Goal: Find specific page/section: Find specific page/section

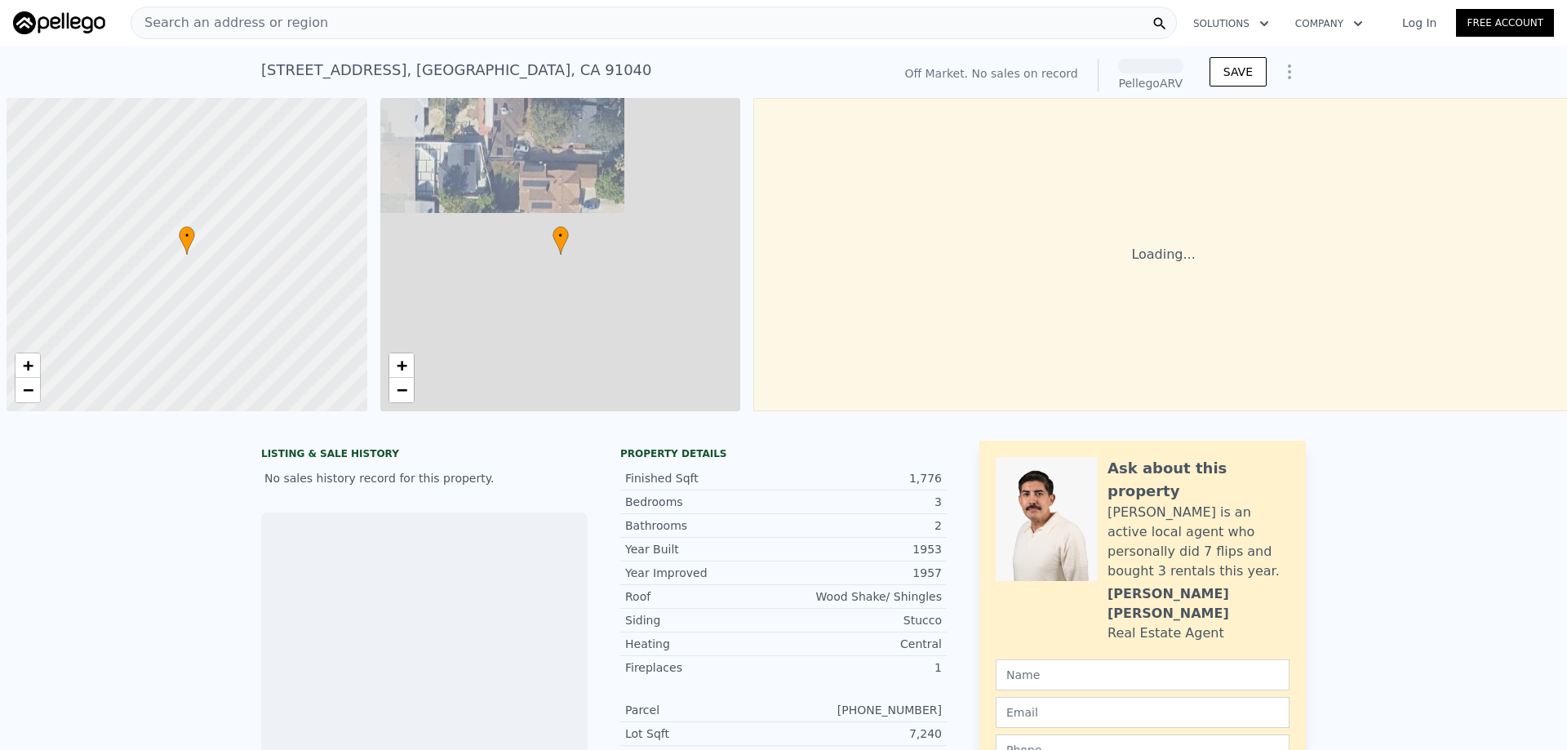
scroll to position [0, 7]
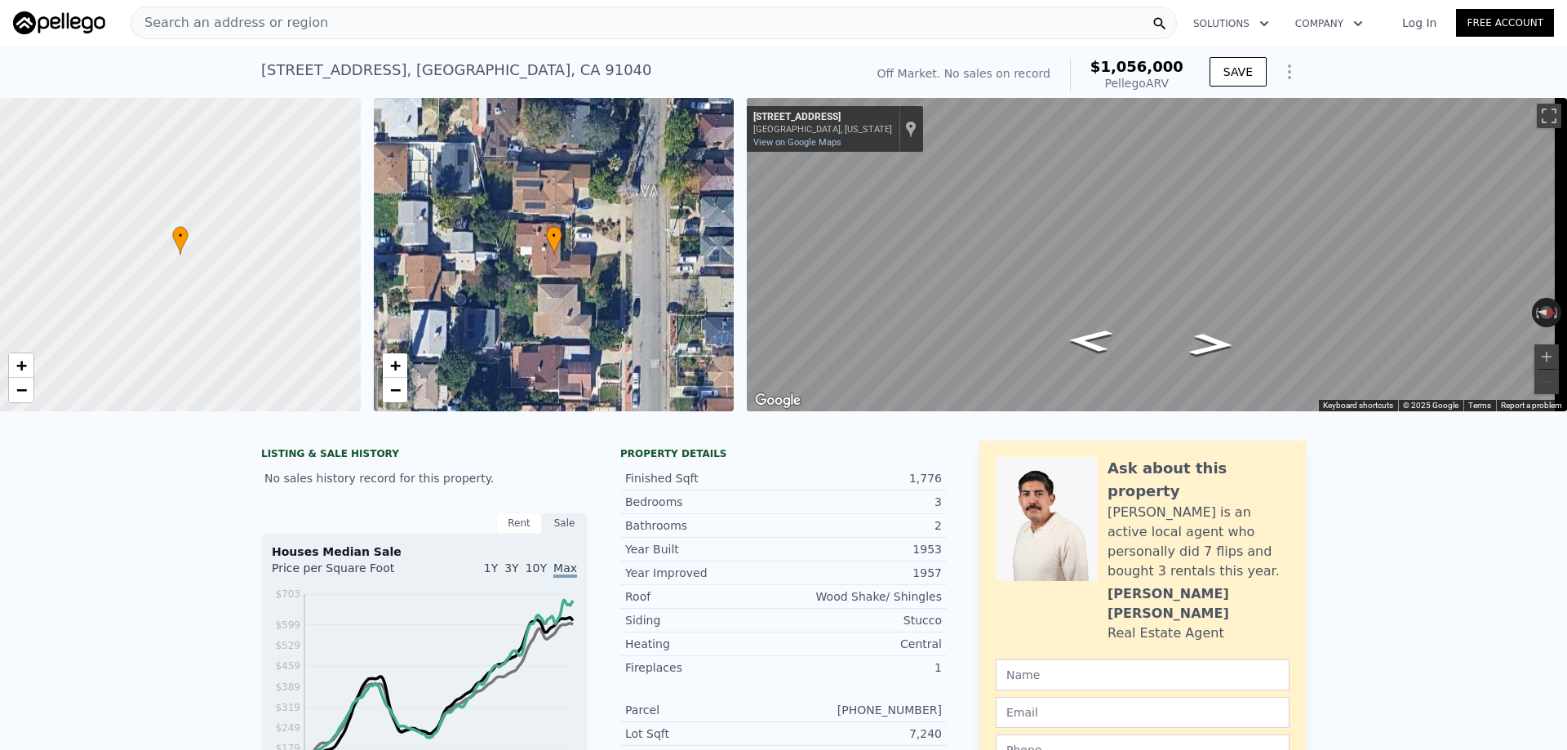
click at [295, 66] on div "10335 Oro Vista Ave , Los Angeles , CA 91040" at bounding box center [456, 70] width 391 height 23
click at [311, 74] on div "10335 Oro Vista Ave , Los Angeles , CA 91040" at bounding box center [456, 70] width 391 height 23
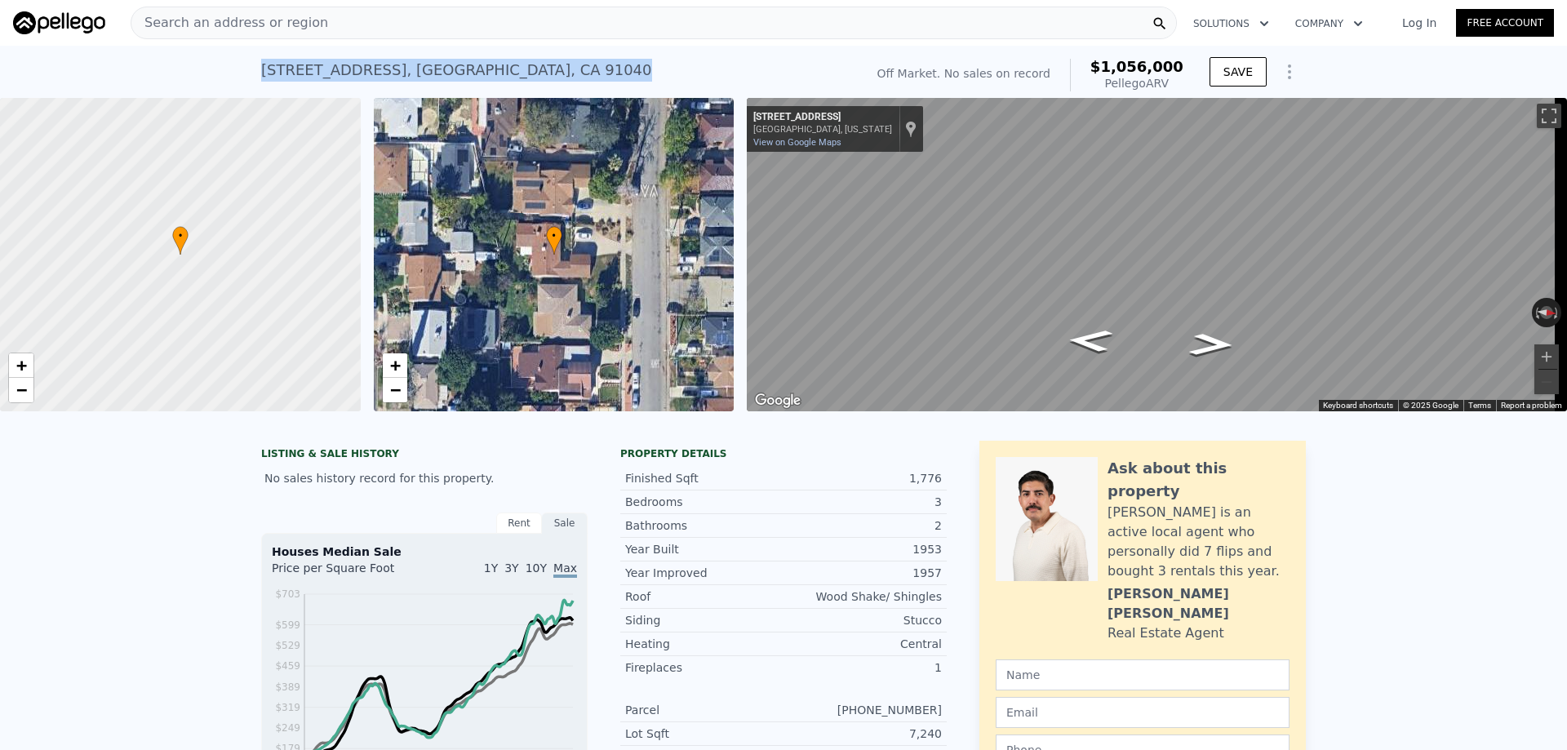
copy div "10335 Oro Vista Ave , Los Angeles , CA 91040 No sales on record (~ARV $1.056m )"
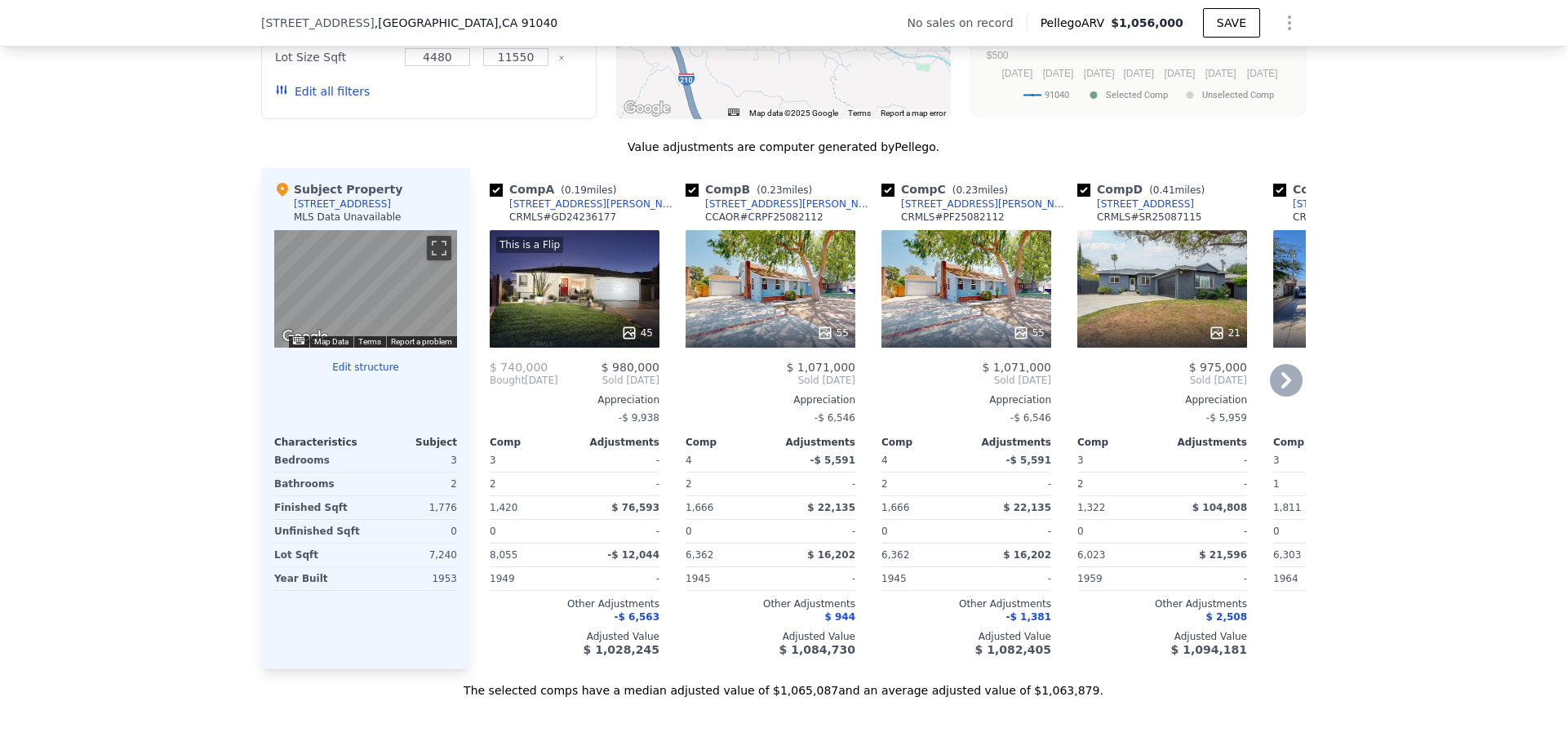
scroll to position [1463, 0]
click at [1288, 396] on icon at bounding box center [1286, 379] width 33 height 33
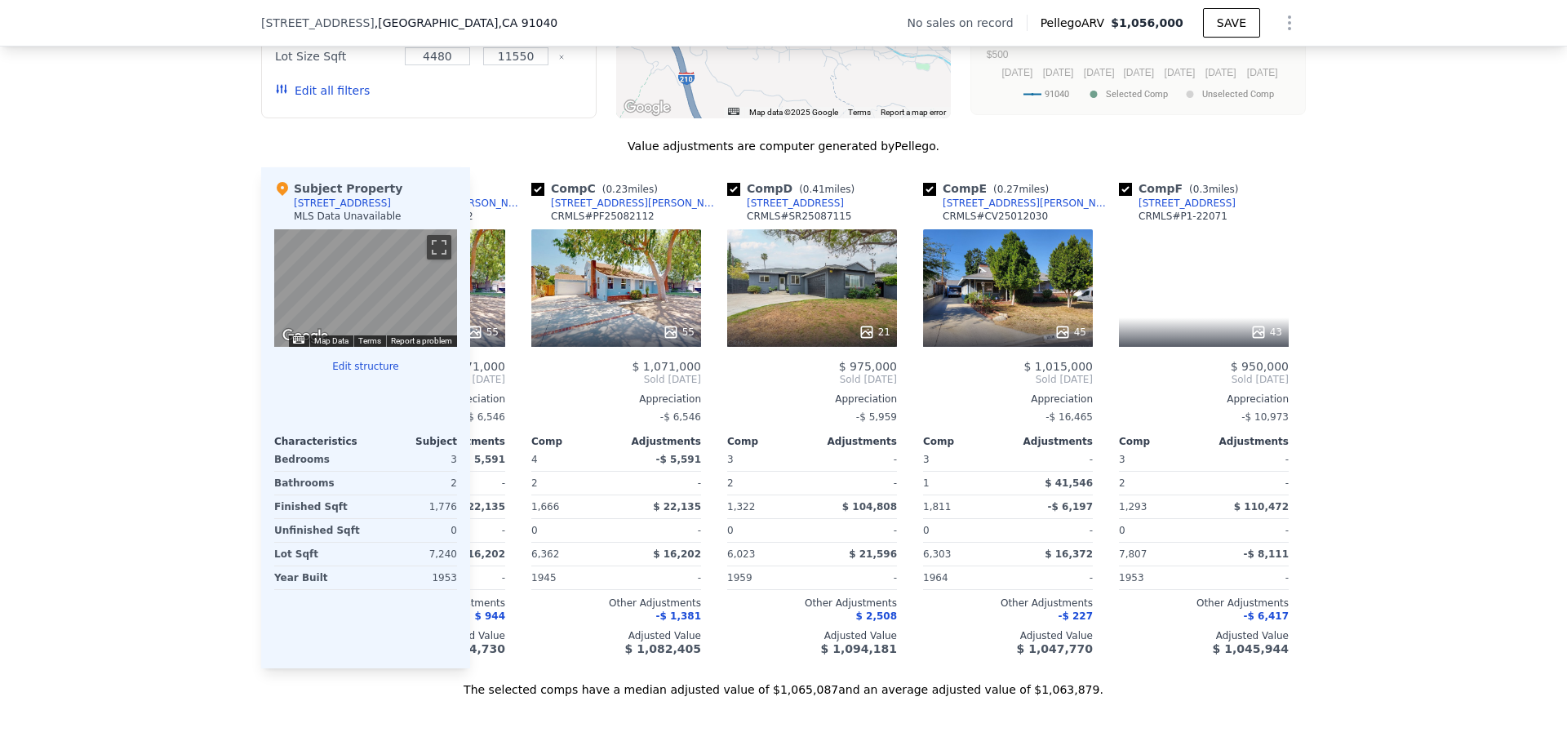
scroll to position [0, 392]
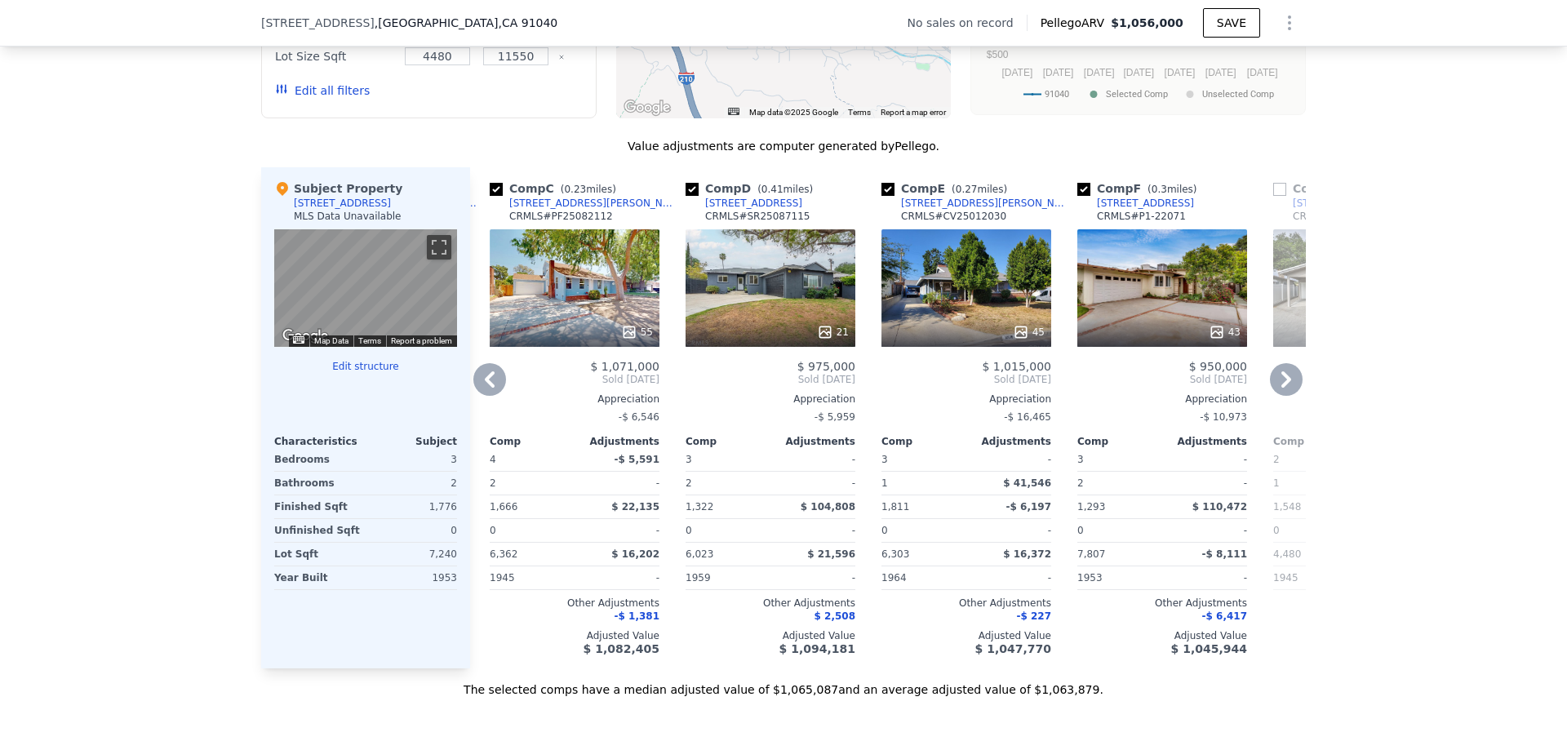
click at [1288, 396] on icon at bounding box center [1286, 379] width 33 height 33
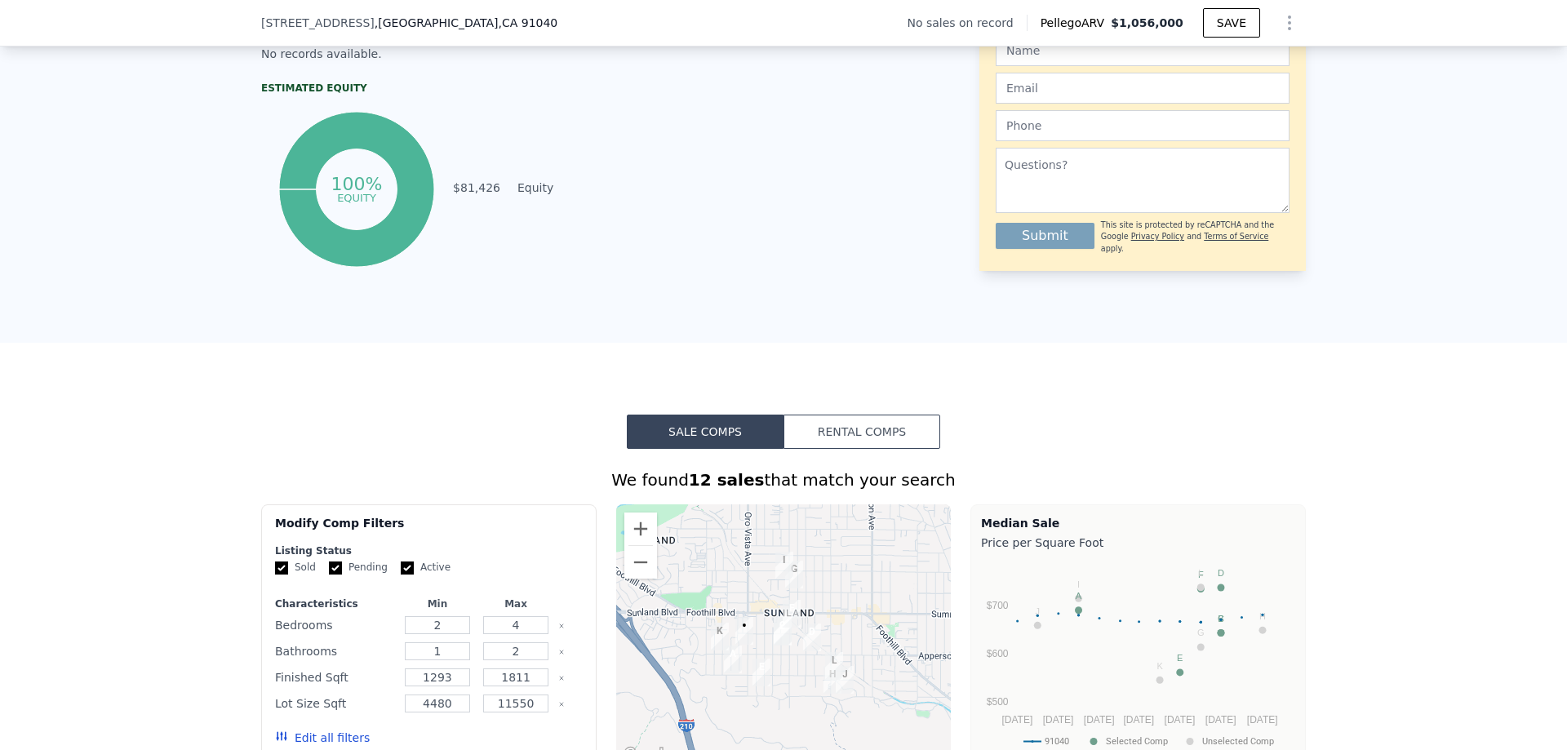
scroll to position [810, 0]
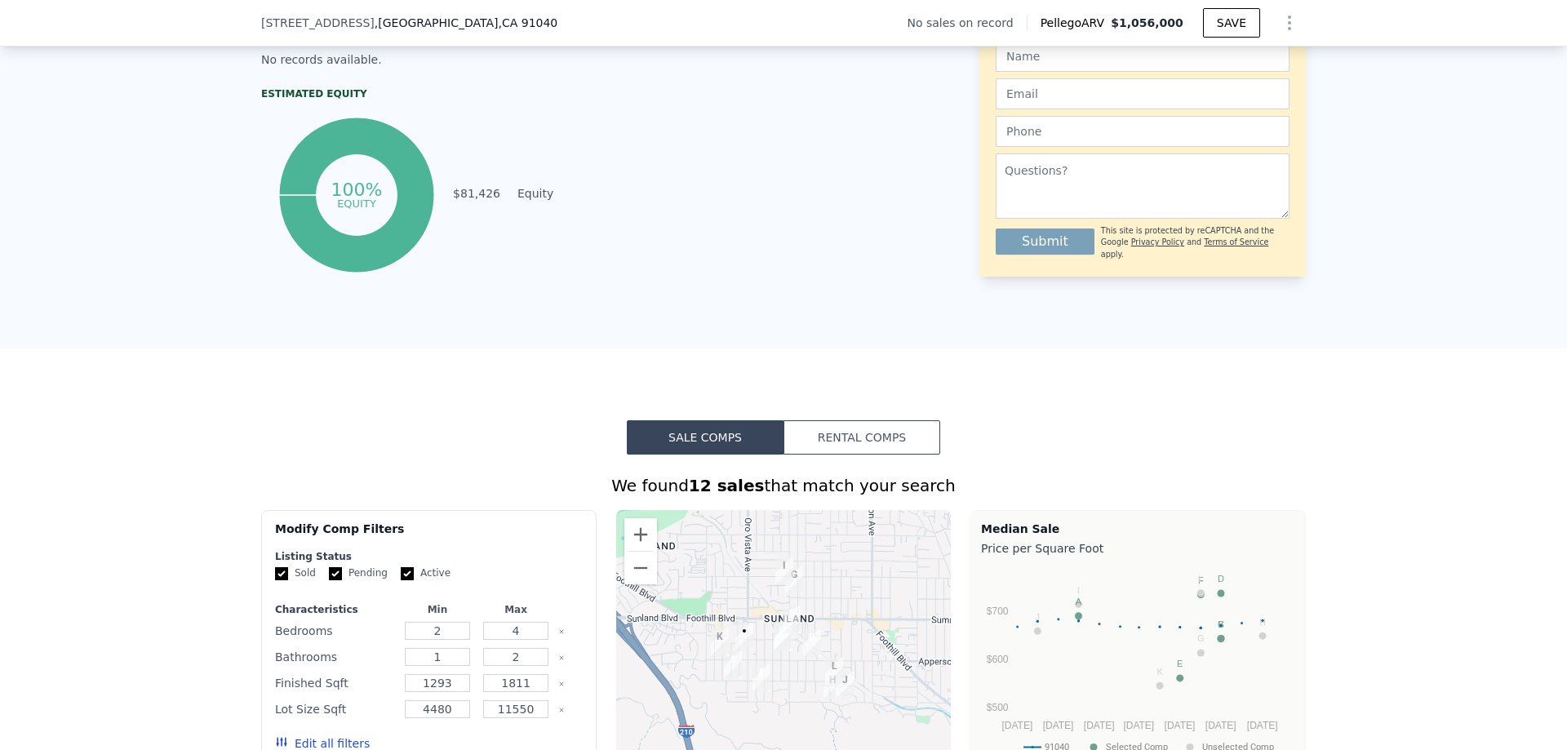
click at [344, 19] on span "10335 Oro Vista Ave" at bounding box center [317, 23] width 113 height 16
click at [344, 18] on span "10335 Oro Vista Ave" at bounding box center [317, 23] width 113 height 16
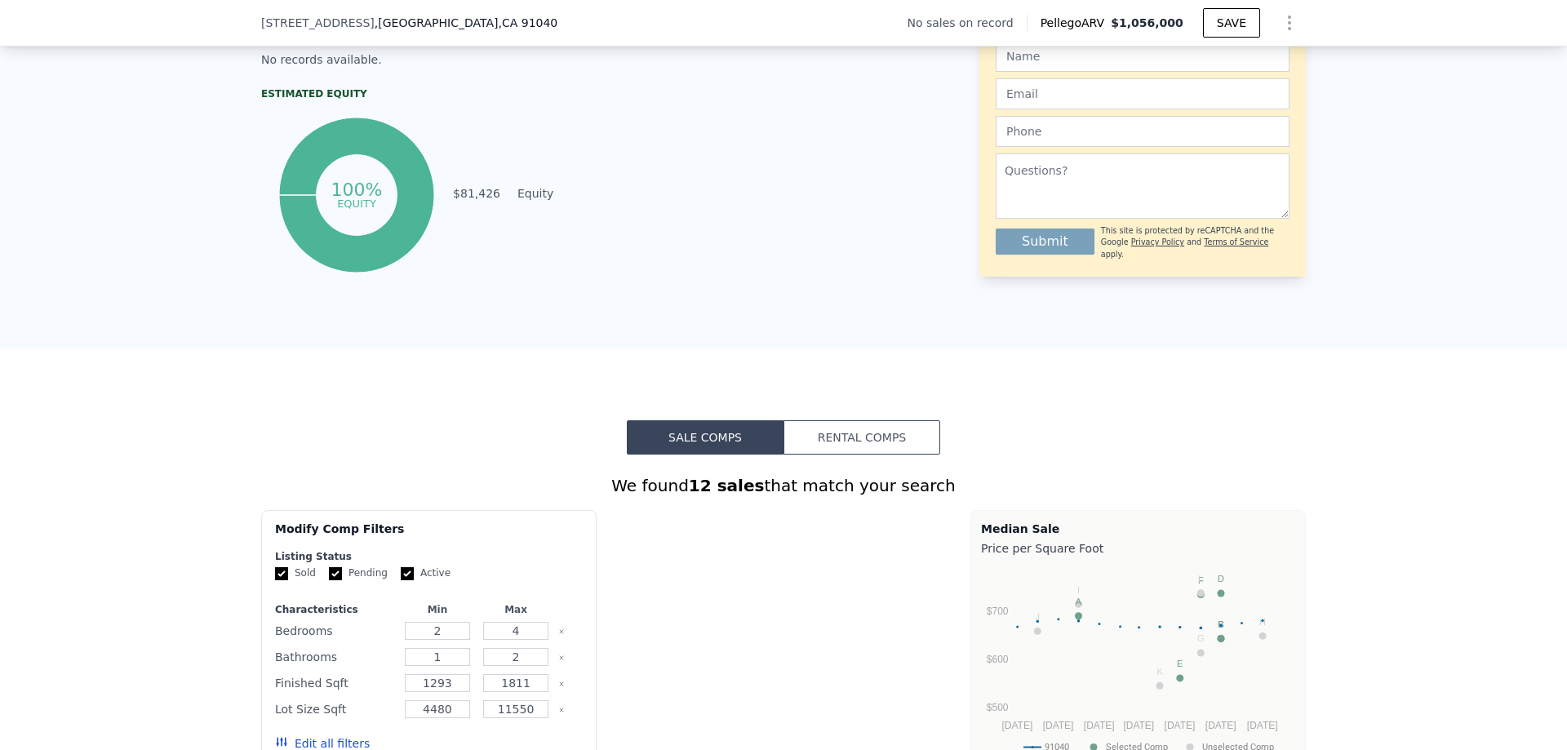
click at [344, 18] on span "10335 Oro Vista Ave" at bounding box center [317, 23] width 113 height 16
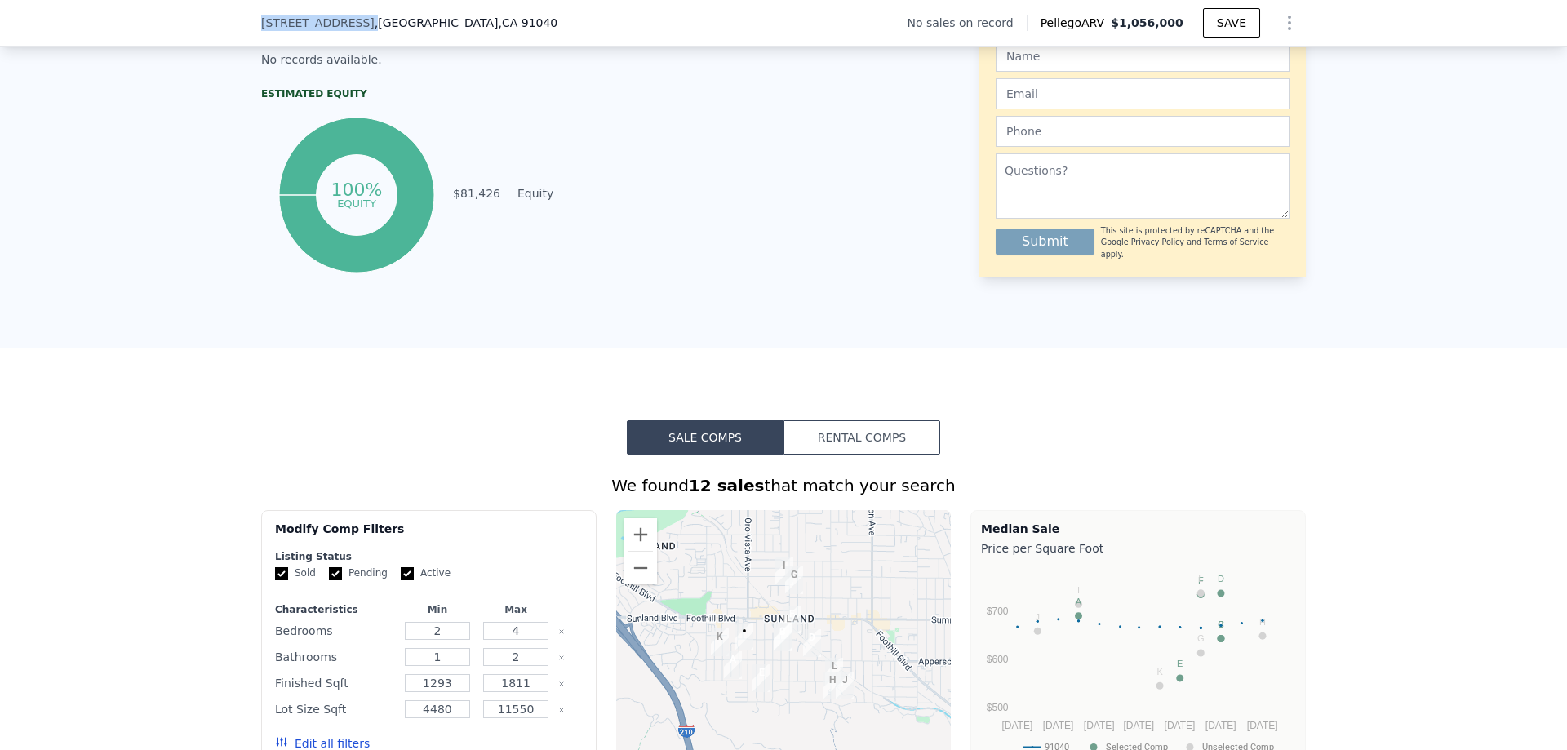
copy span "10335 Oro Vista Ave"
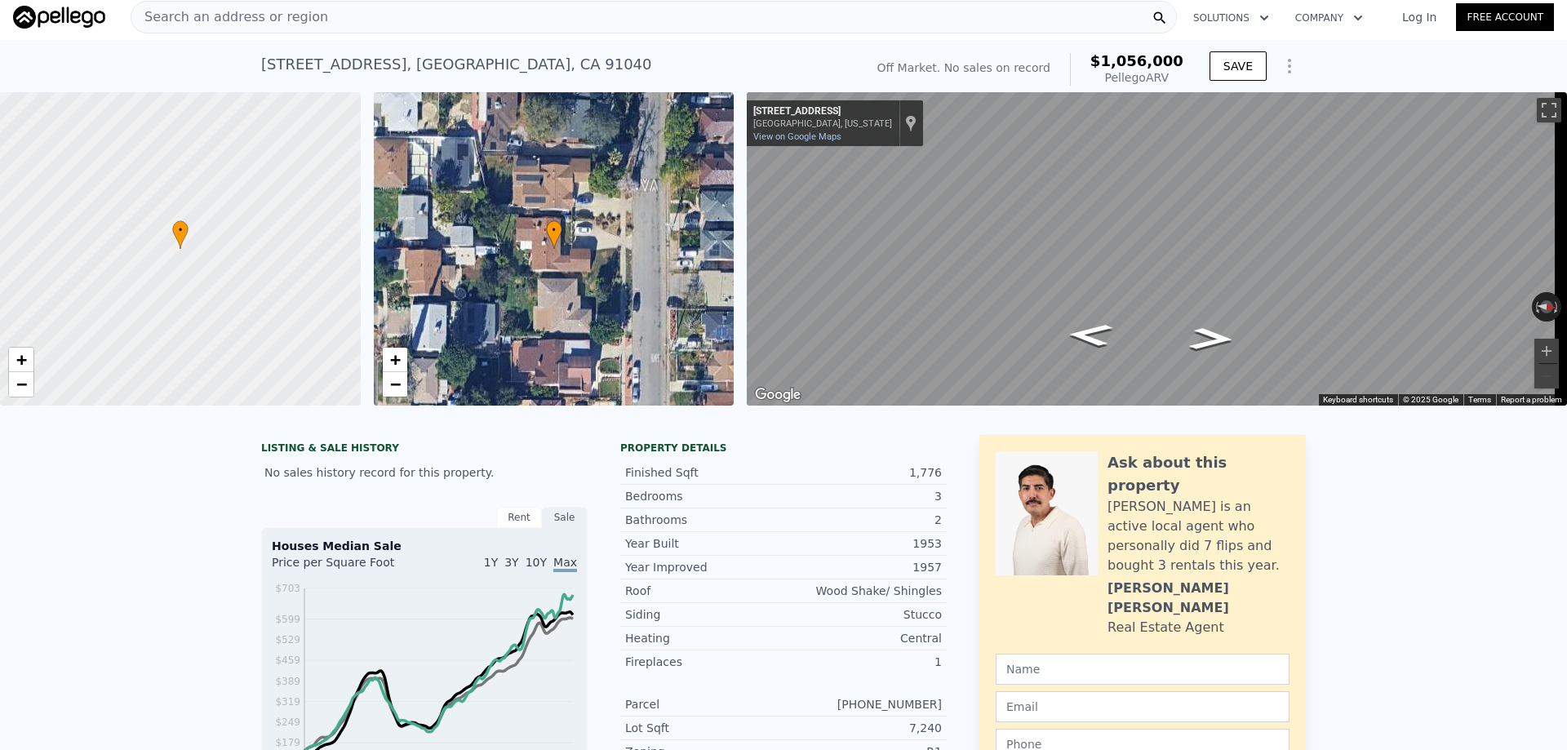
scroll to position [0, 0]
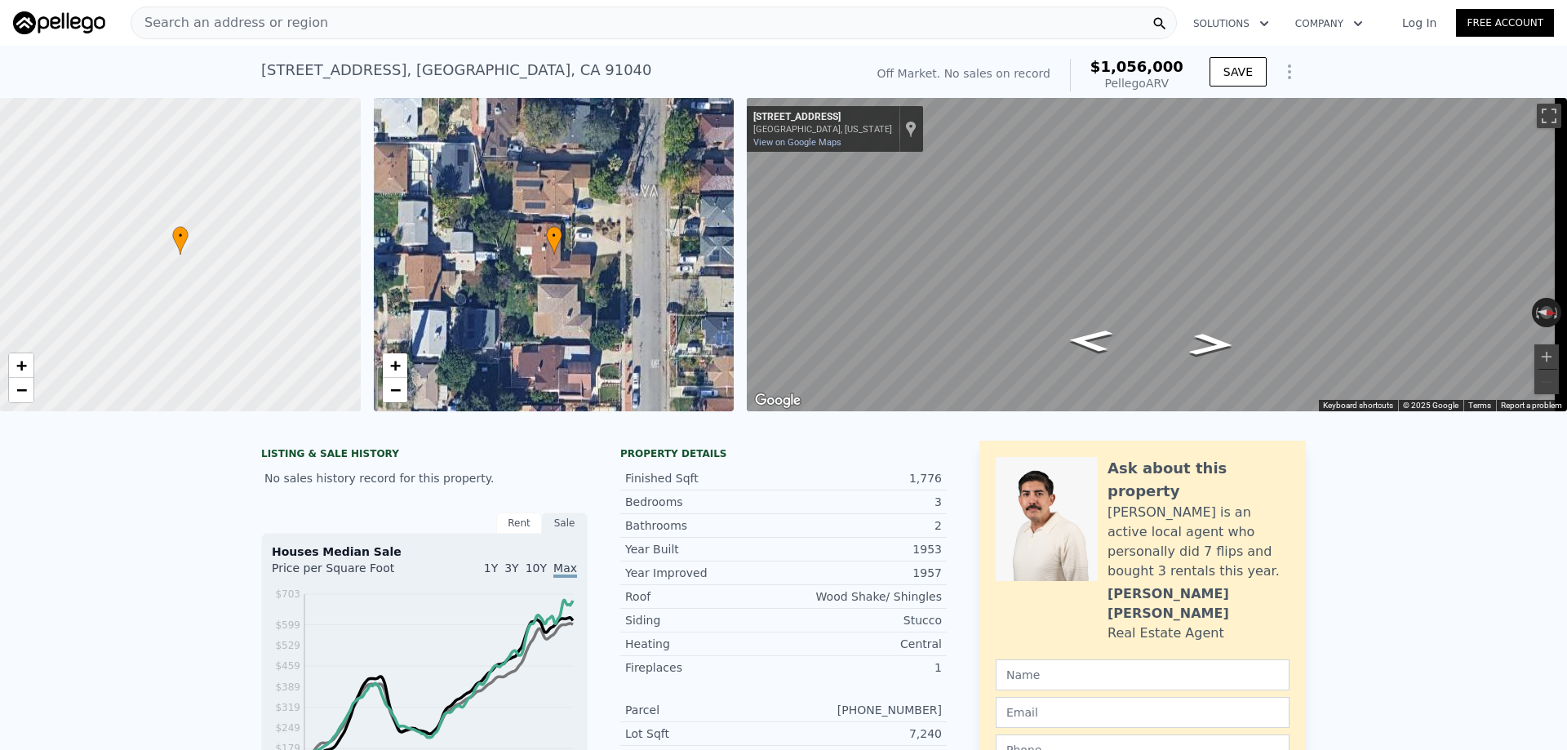
click at [500, 29] on div "Search an address or region" at bounding box center [654, 23] width 1046 height 33
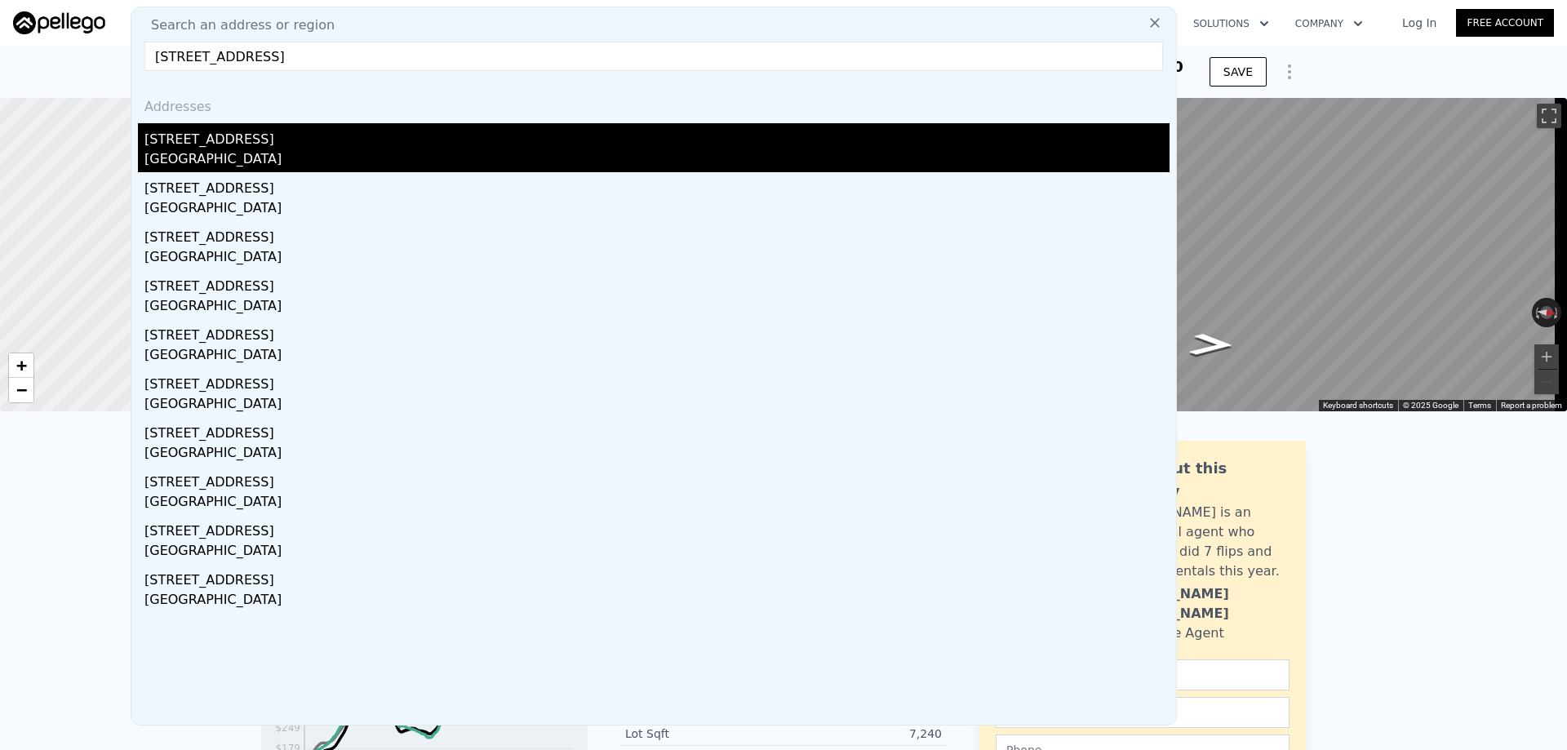
type input "3417 Oakmont View Dr, Glendale, CA 91208"
click at [199, 146] on div "3417 Oakmont View Dr" at bounding box center [656, 136] width 1025 height 26
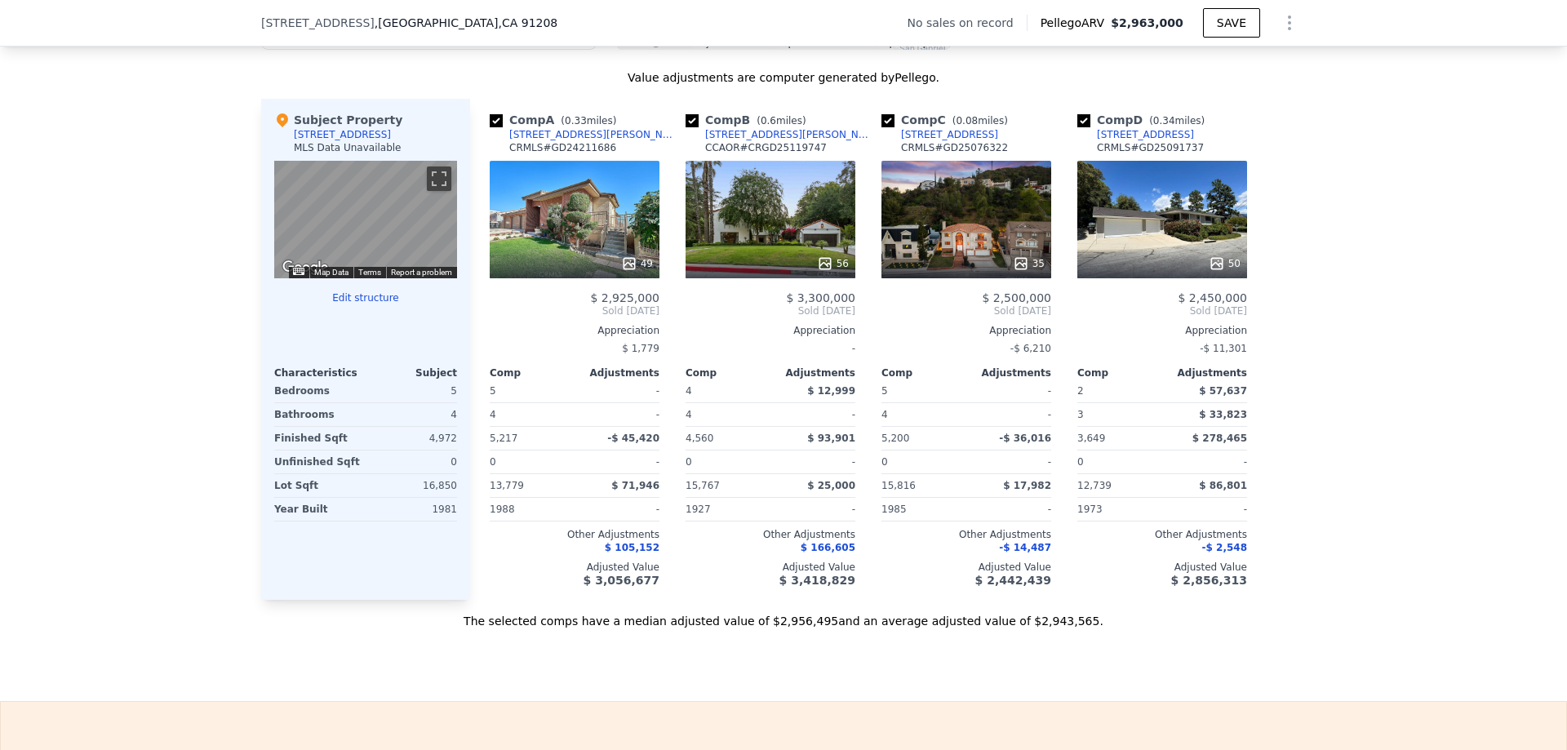
scroll to position [1463, 0]
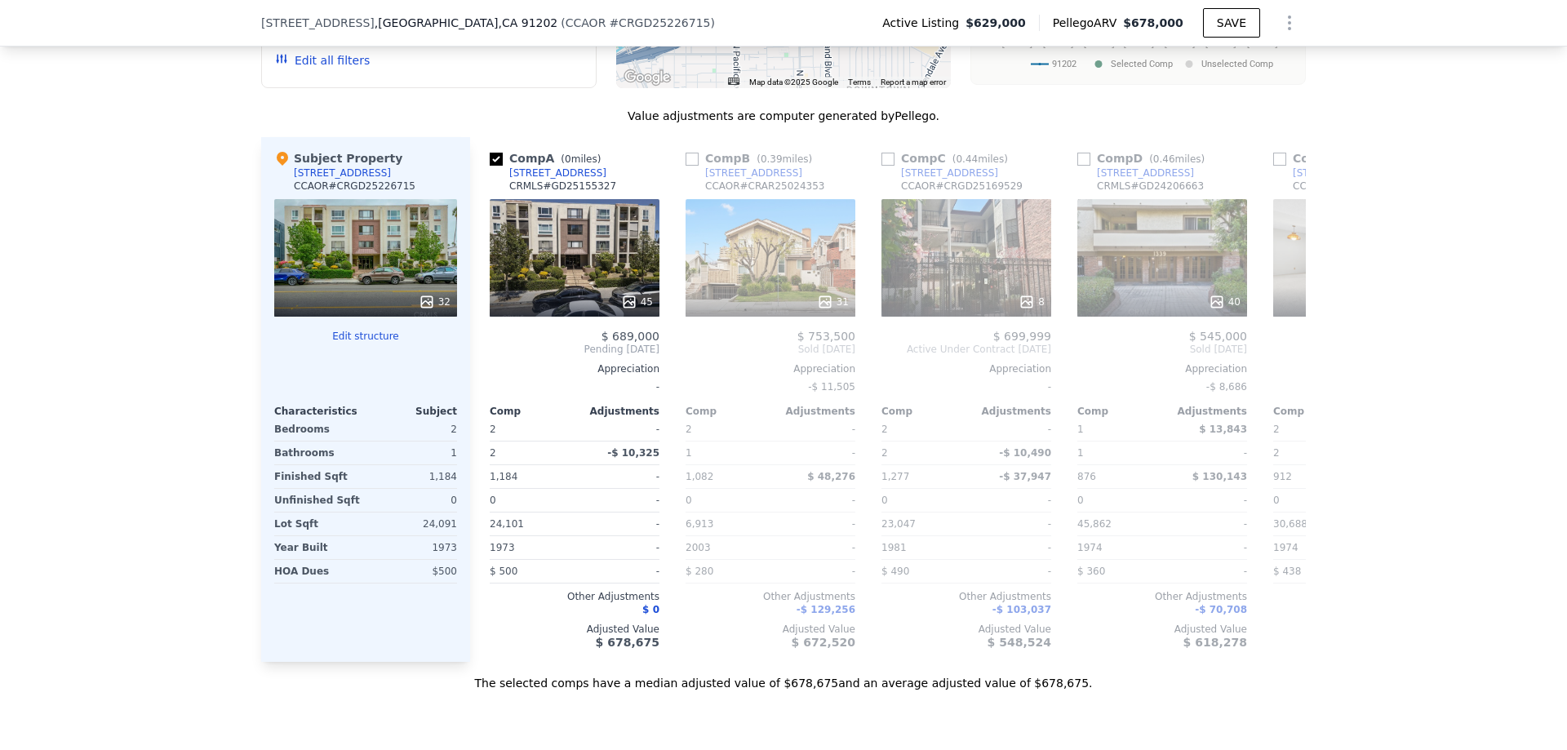
scroll to position [1626, 0]
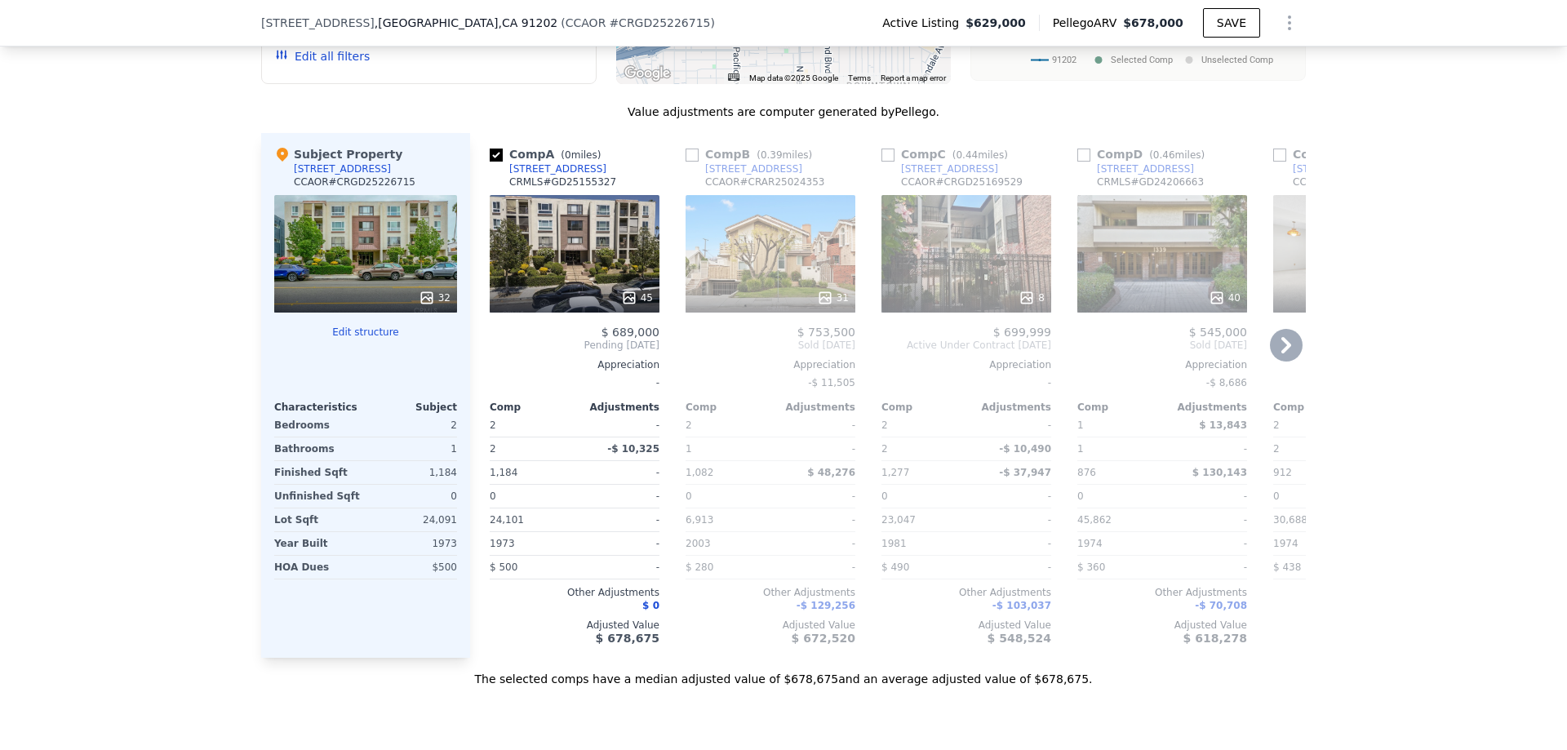
click at [1274, 348] on icon at bounding box center [1286, 345] width 33 height 33
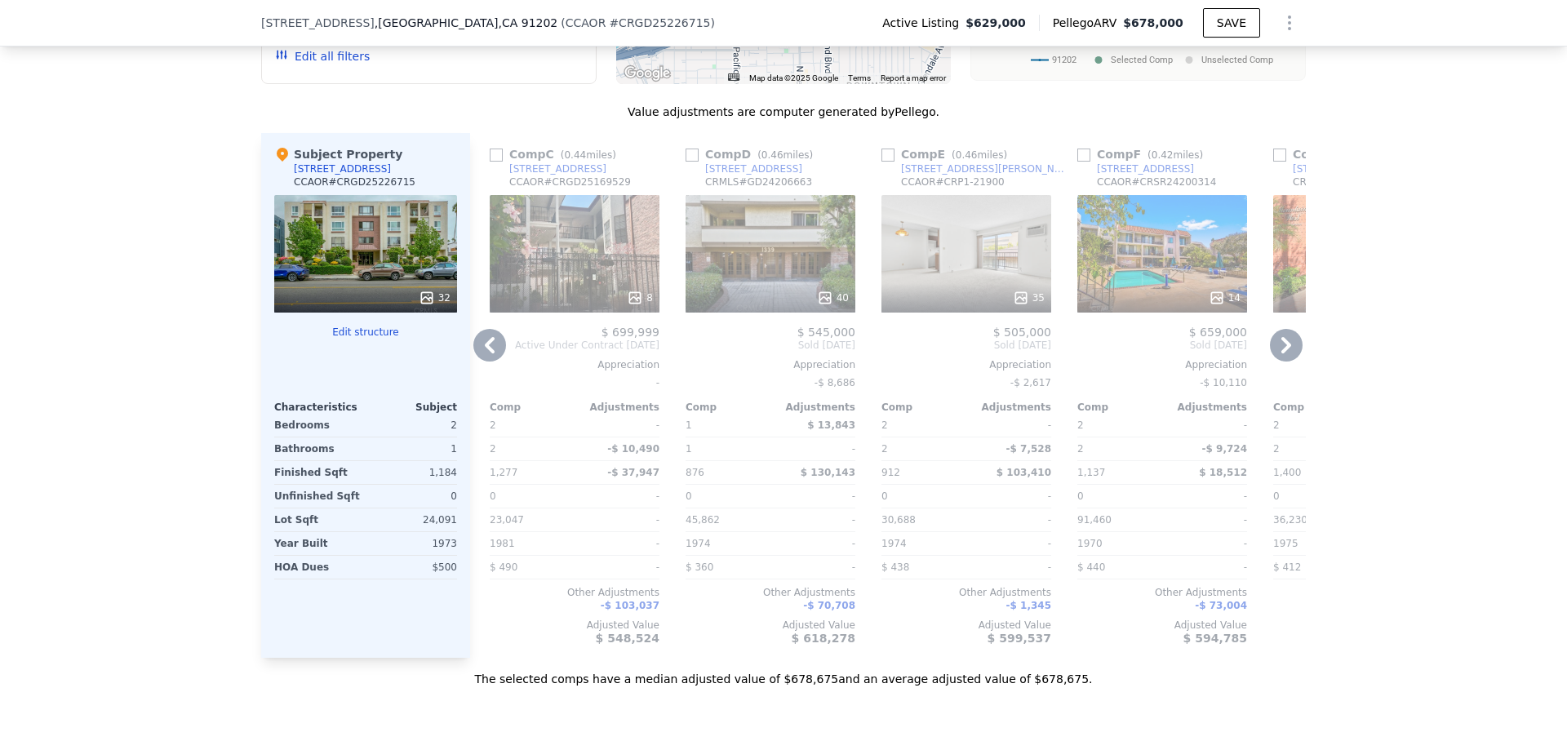
click at [1281, 353] on icon at bounding box center [1286, 345] width 10 height 16
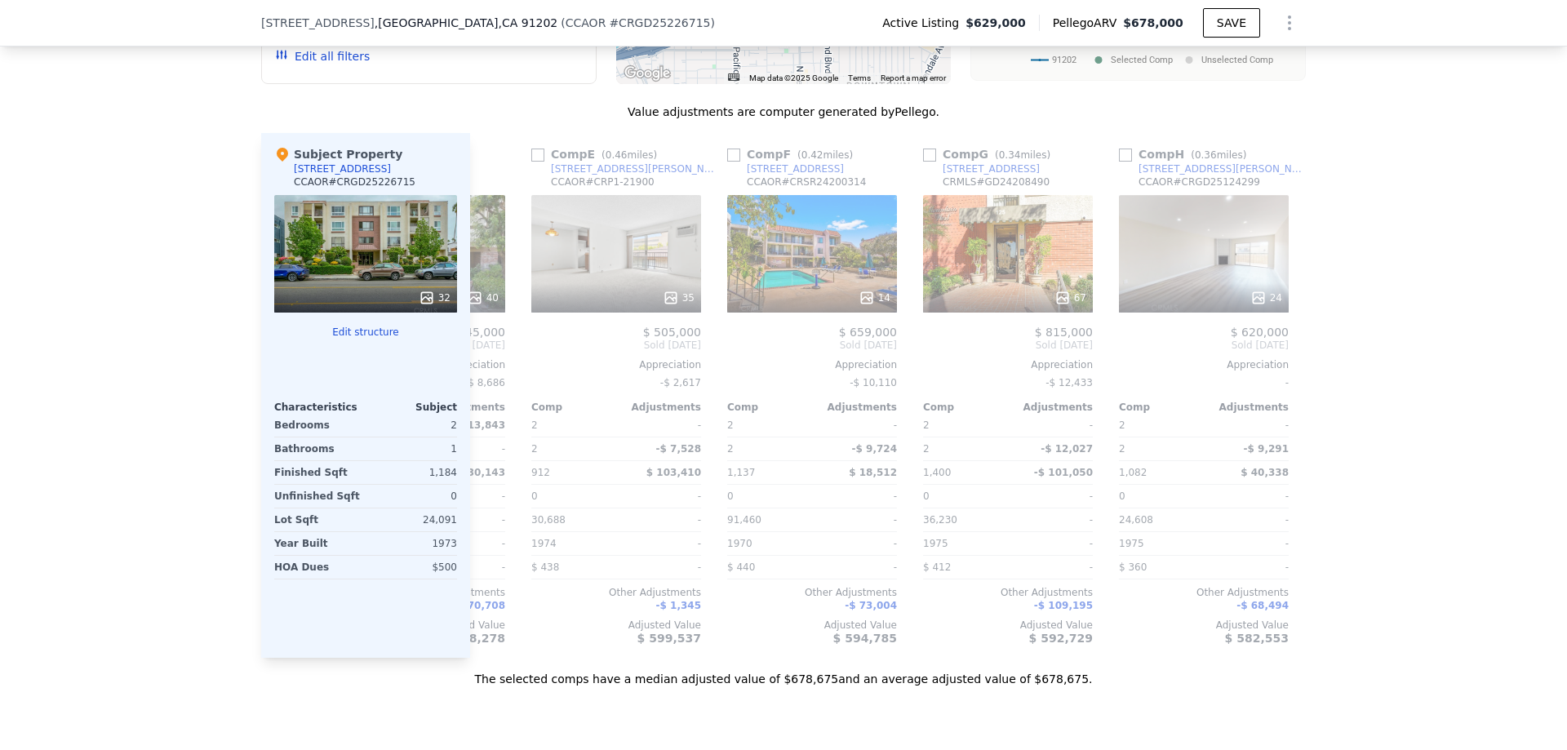
scroll to position [0, 783]
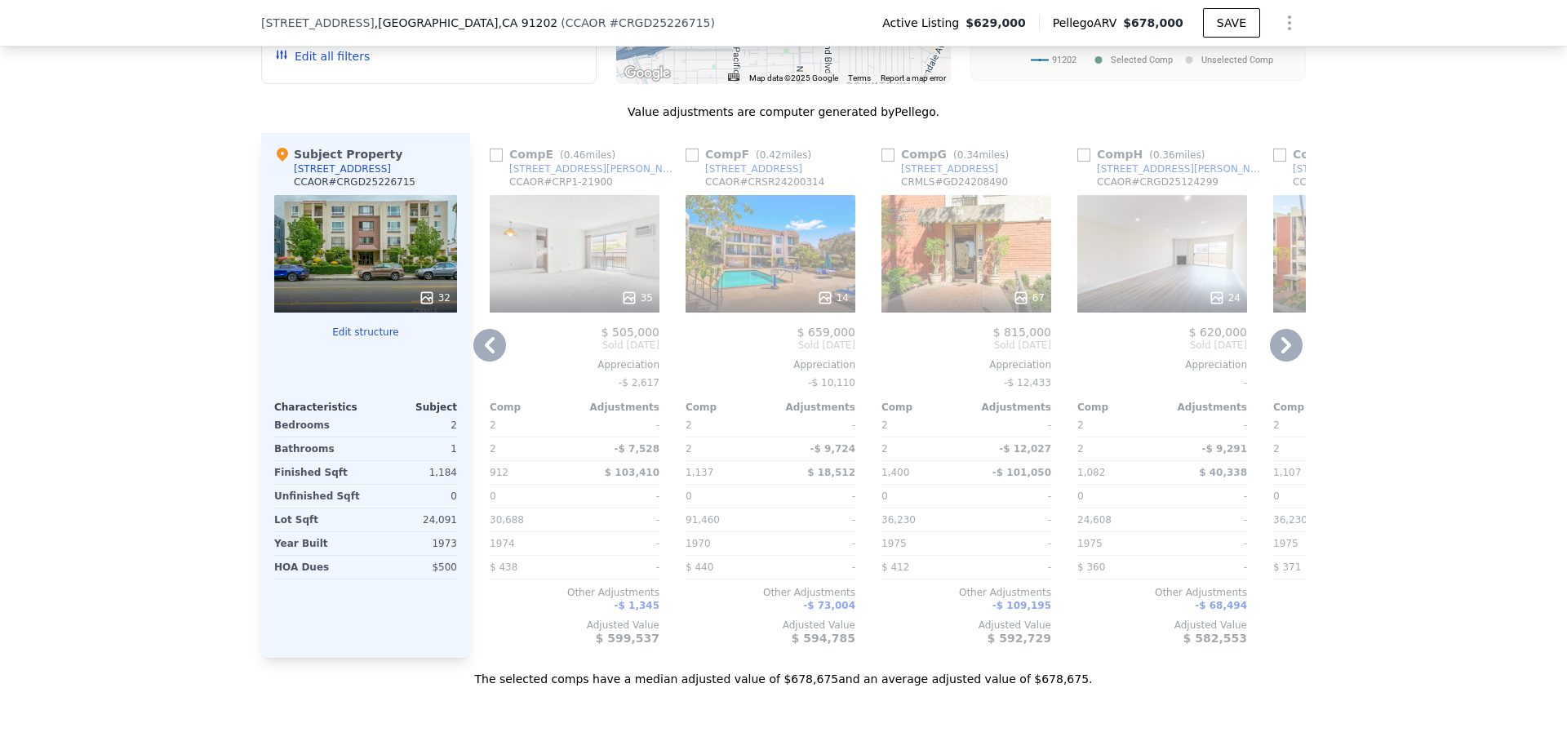
click at [1281, 353] on icon at bounding box center [1286, 345] width 10 height 16
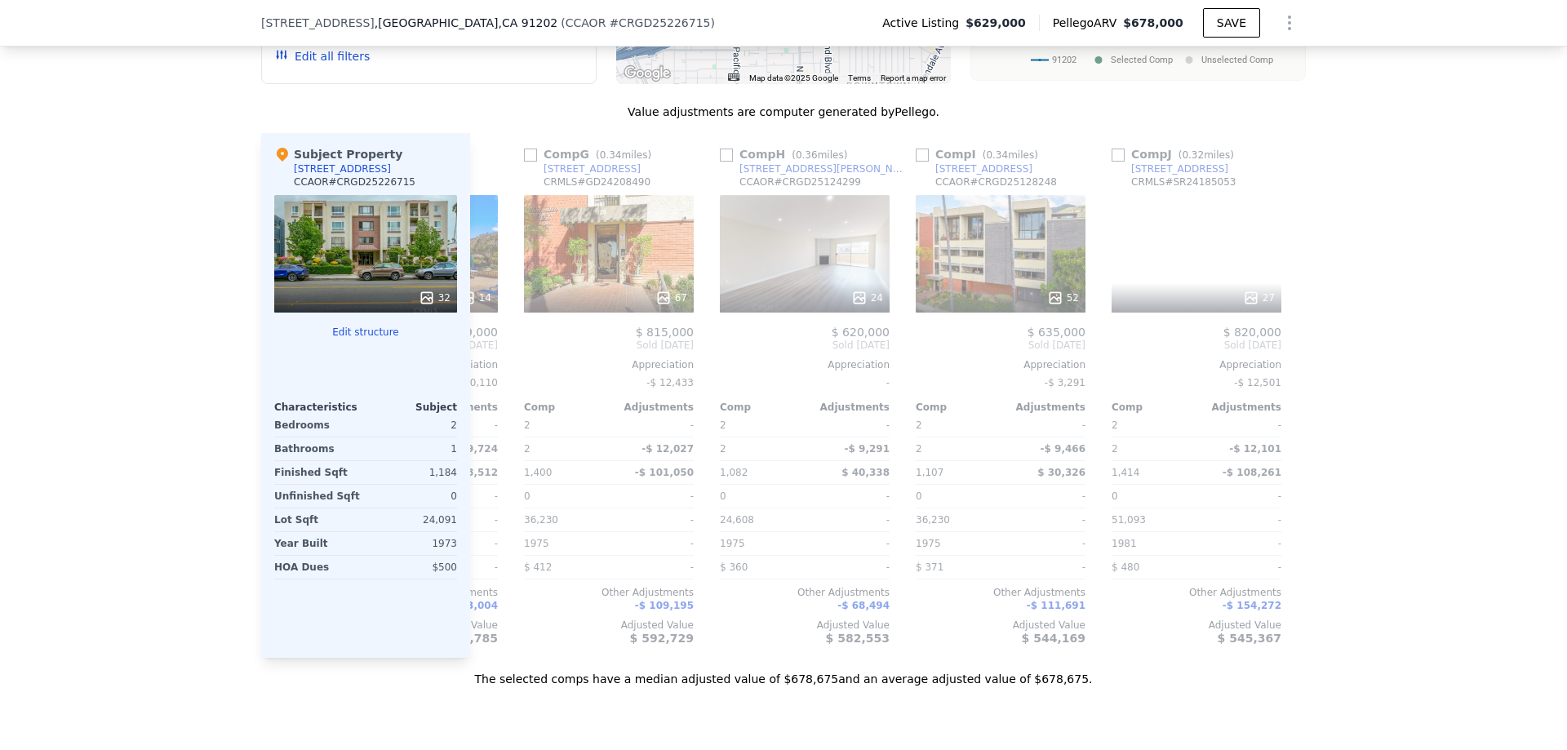
scroll to position [0, 1175]
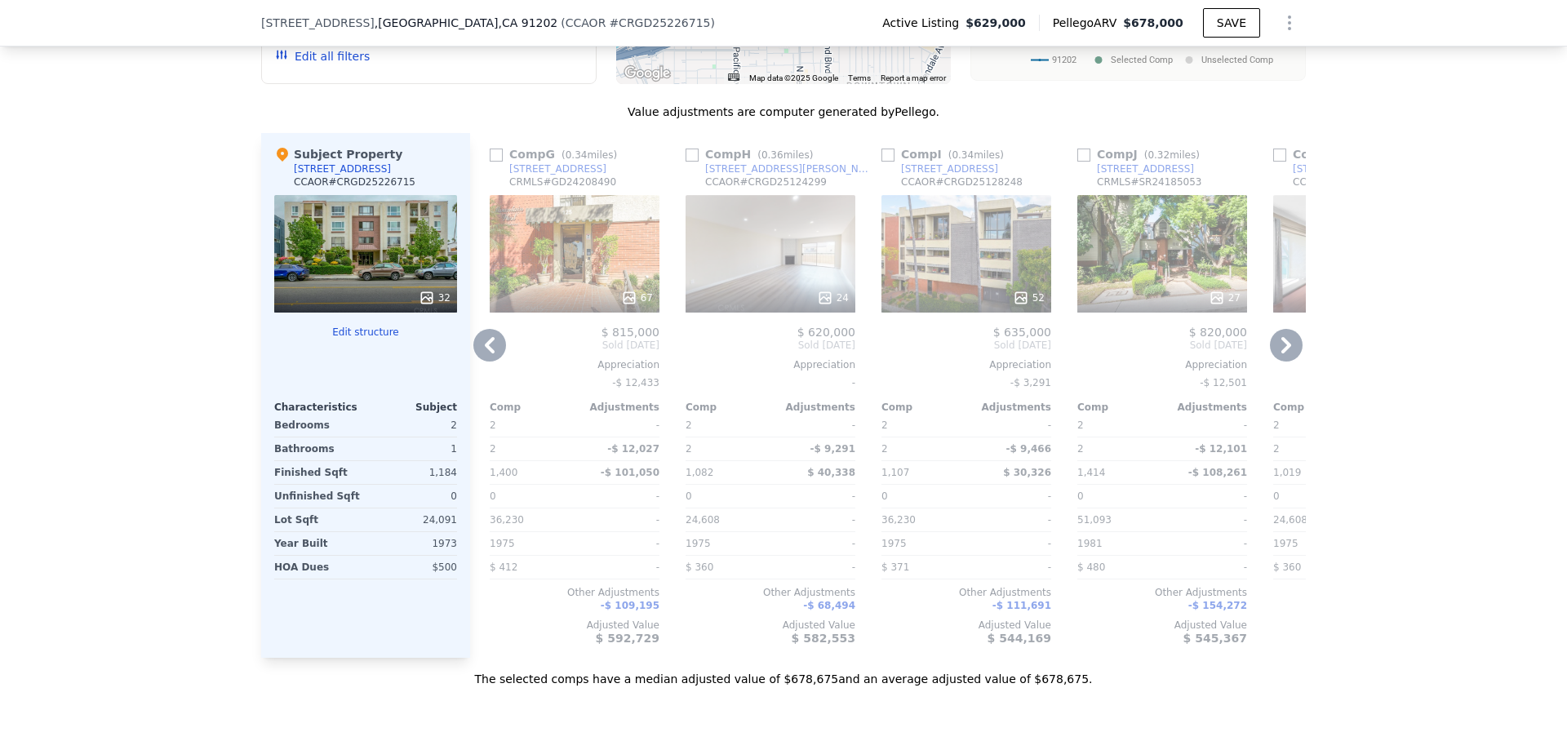
click at [1281, 353] on icon at bounding box center [1286, 345] width 10 height 16
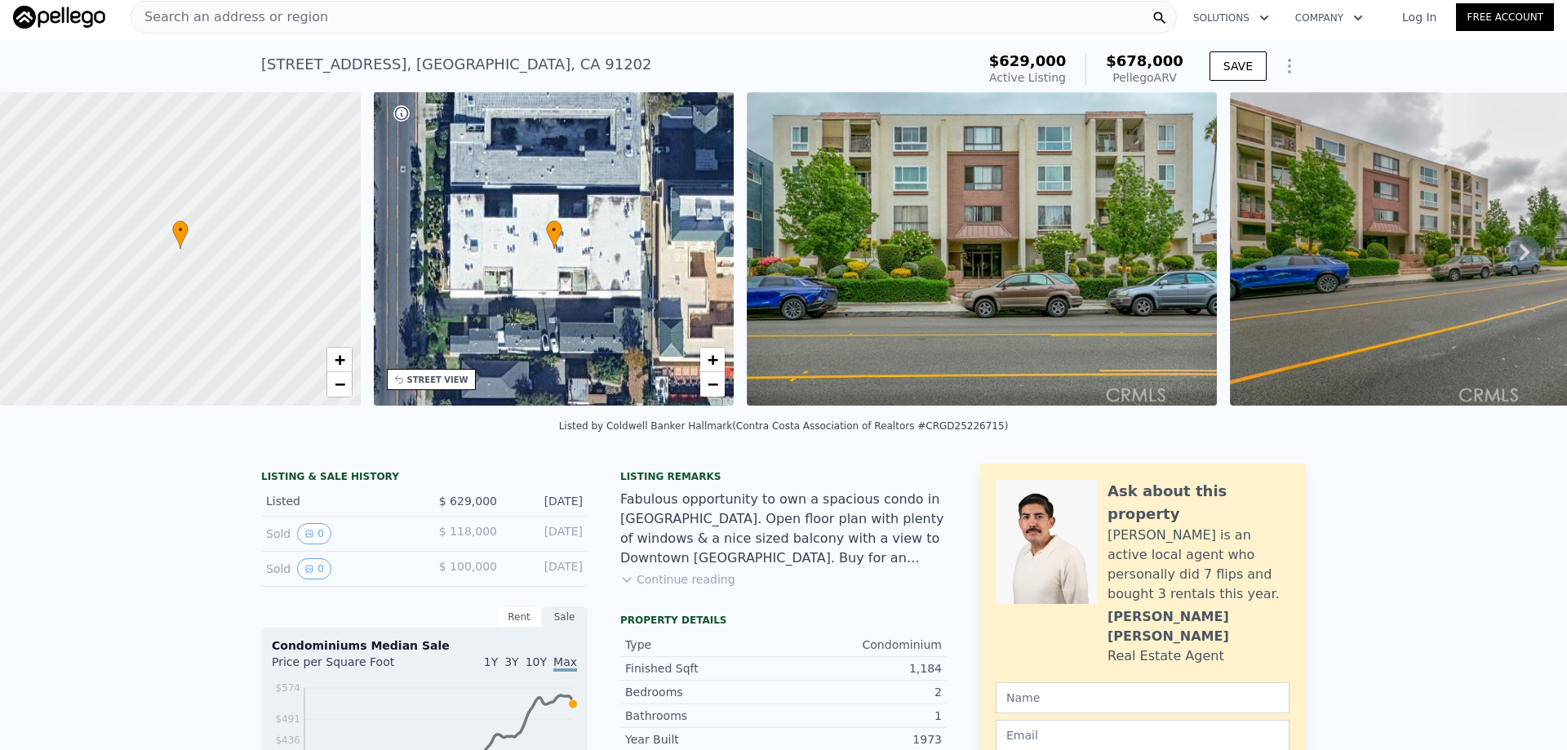
scroll to position [0, 0]
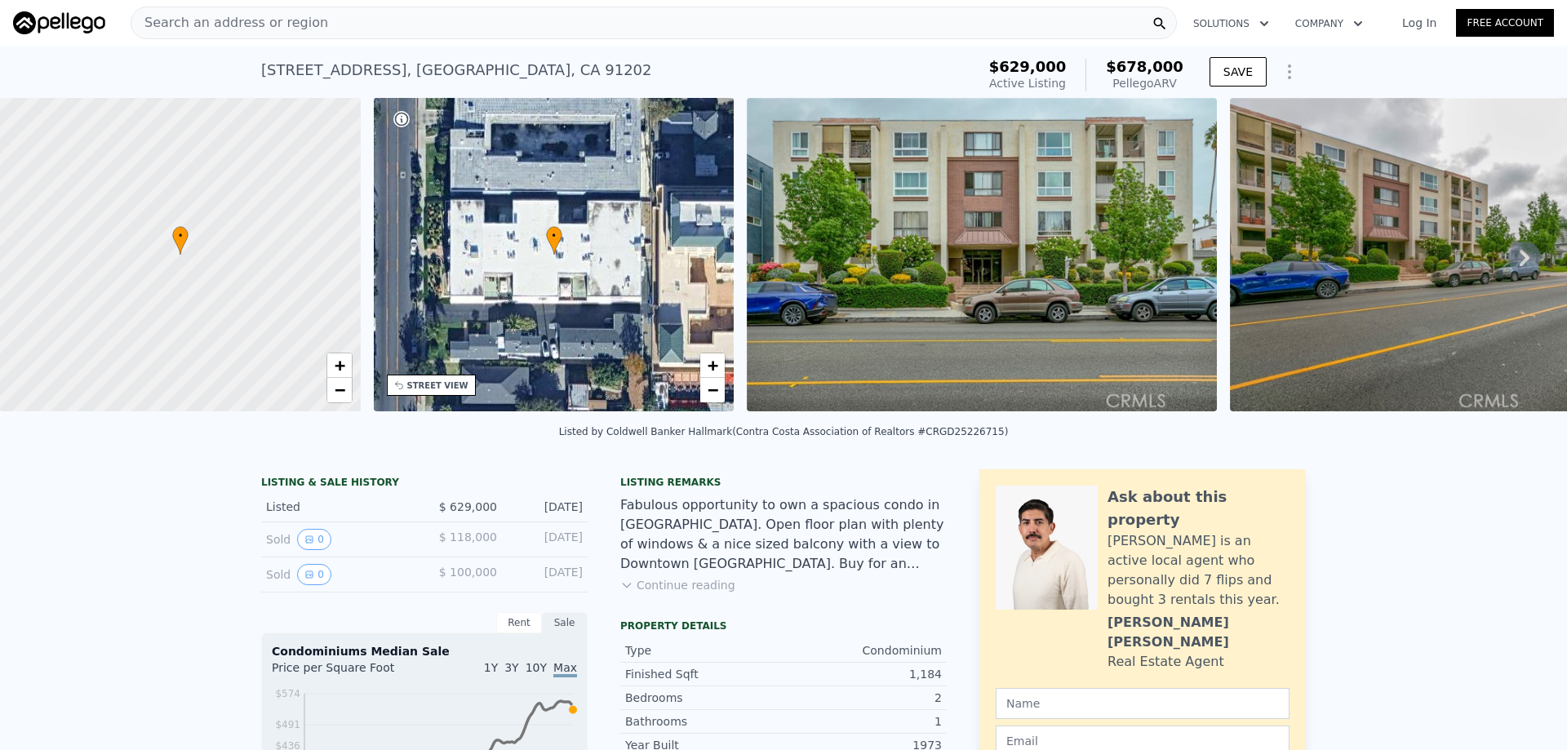
click at [313, 69] on div "[STREET_ADDRESS]" at bounding box center [456, 70] width 391 height 23
copy div "[STREET_ADDRESS] Active at $629k (~ARV $678k )"
